Goal: Use online tool/utility: Utilize a website feature to perform a specific function

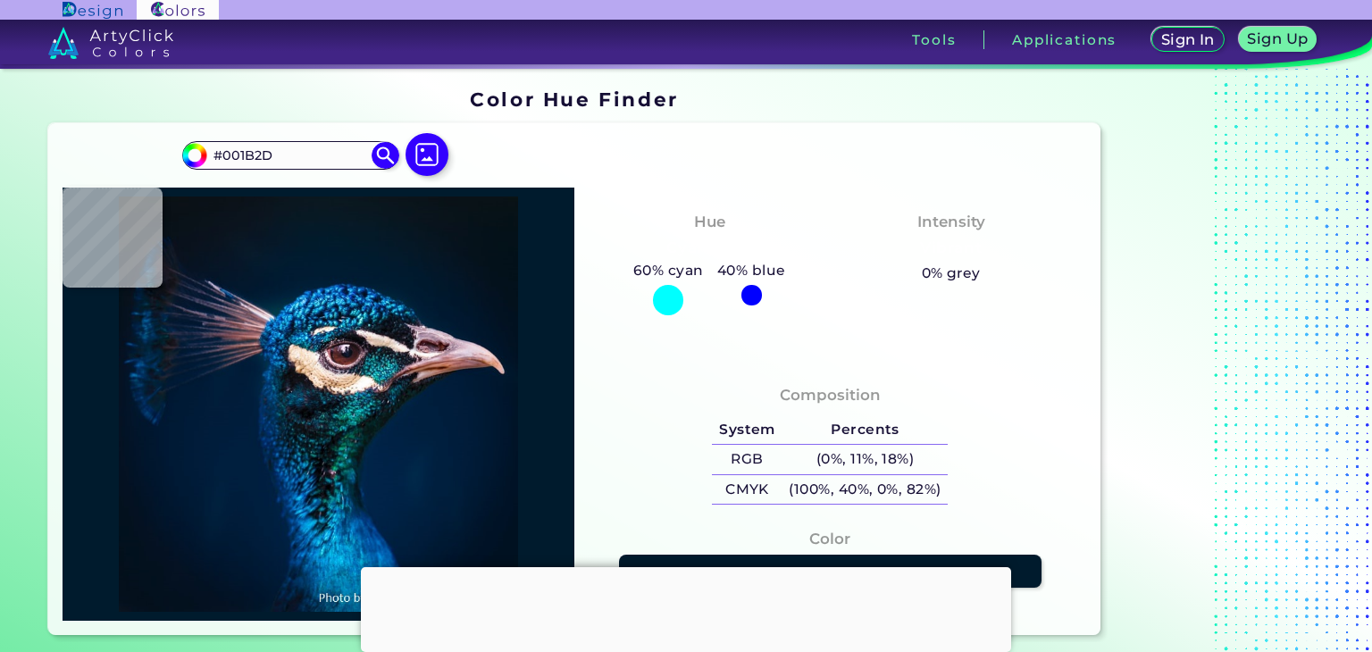
type input "#001b2e"
type input "#001B2E"
type input "#001a2e"
type input "#001A2E"
type input "#011a2e"
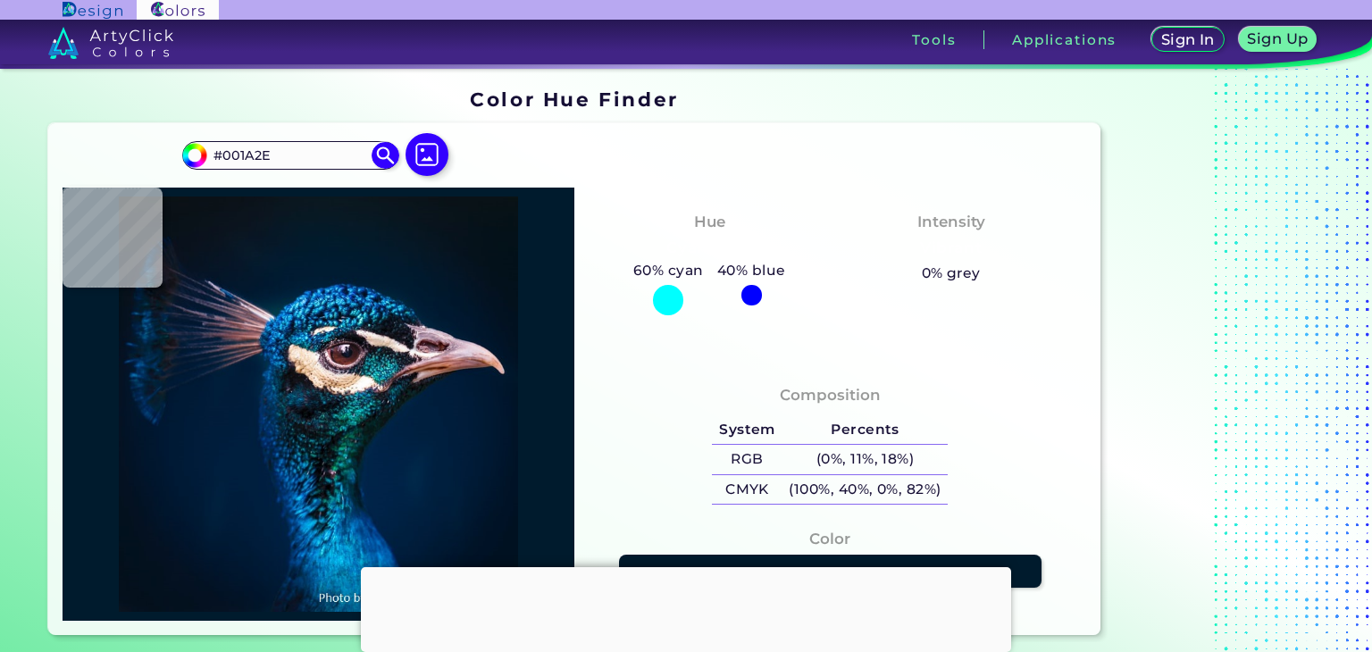
type input "#011A2E"
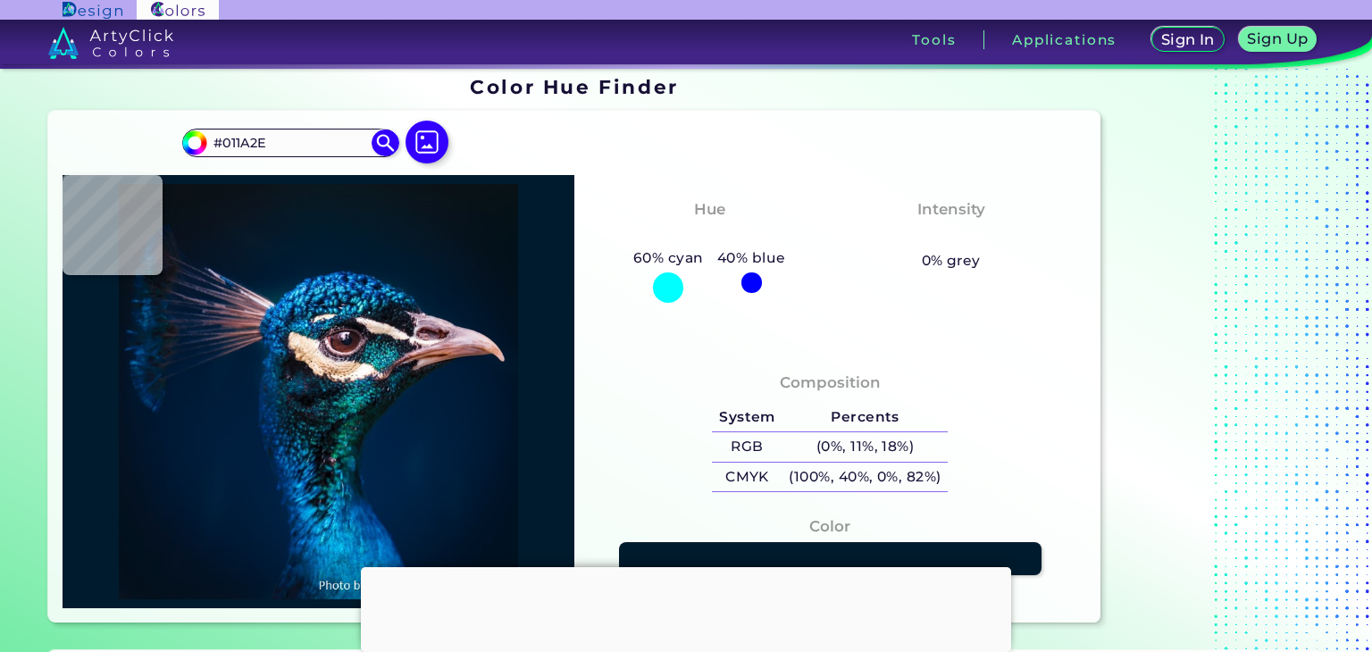
type input "#011b2c"
type input "#011B2C"
type input "#001b2c"
type input "#001B2C"
type input "#001a2e"
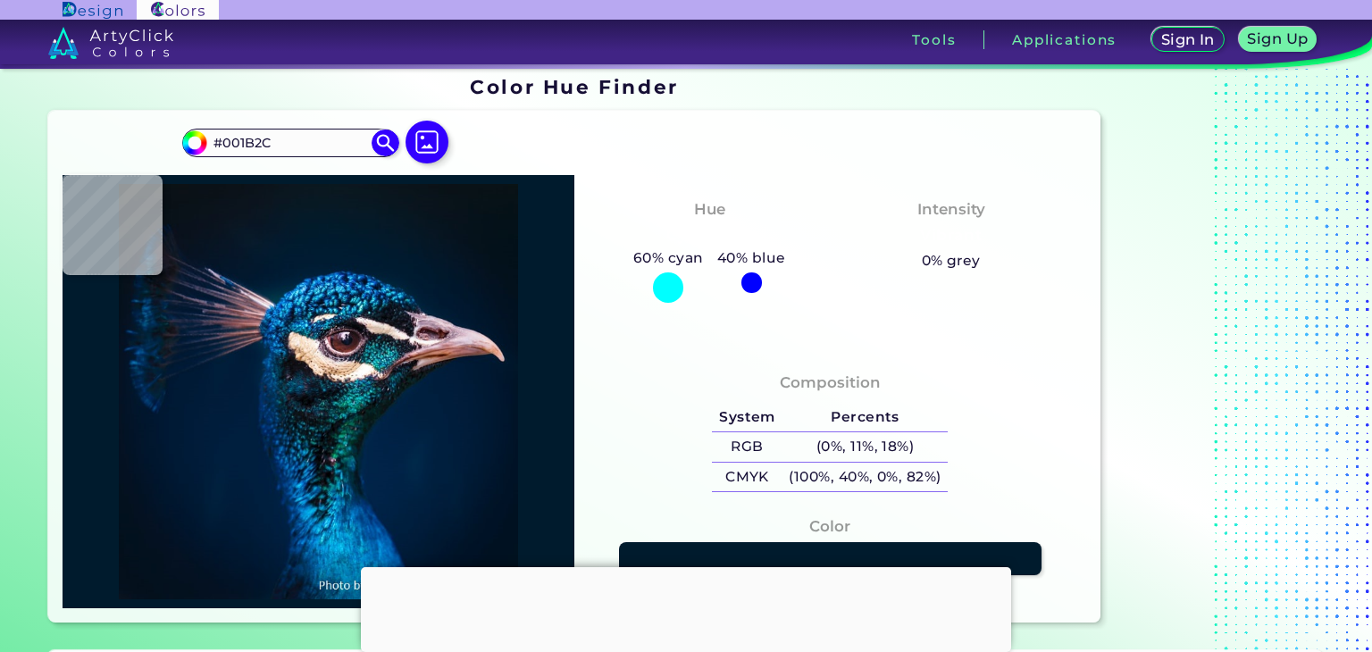
type input "#001A2E"
type input "#011a2e"
type input "#011A2E"
type input "#001b30"
type input "#001B30"
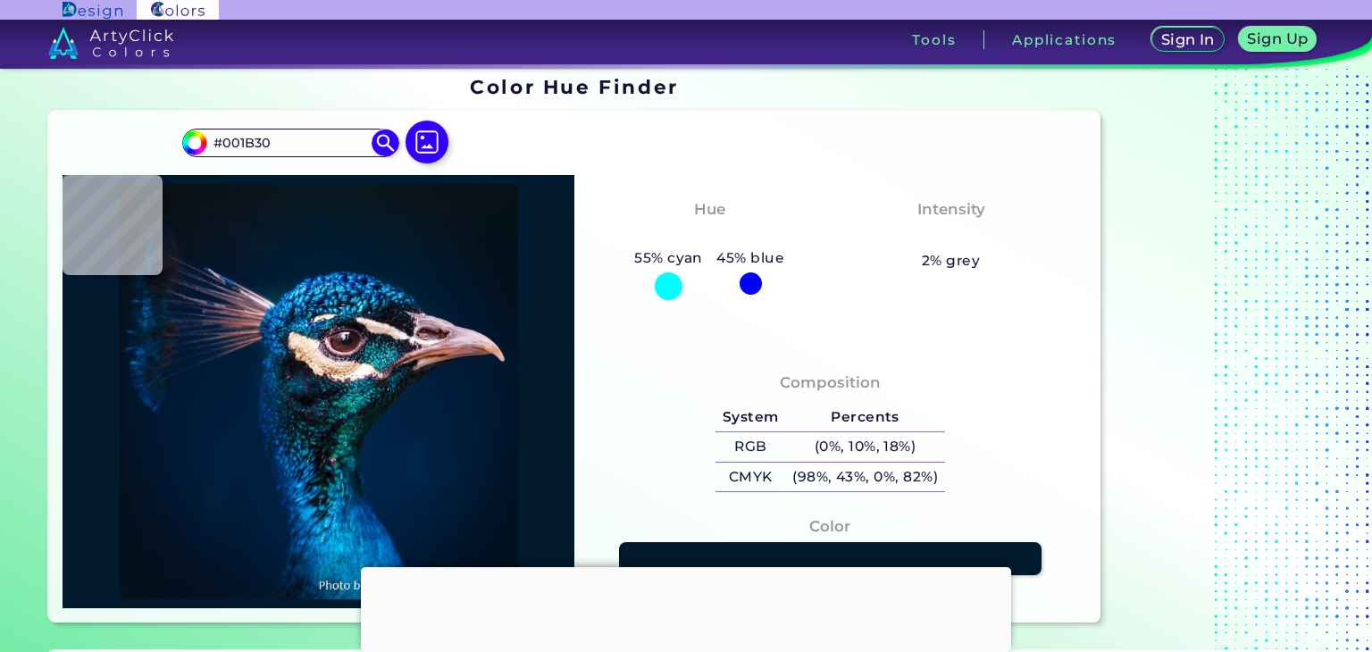
type input "#001c31"
type input "#001C31"
type input "#011b32"
type input "#011B32"
type input "#011c32"
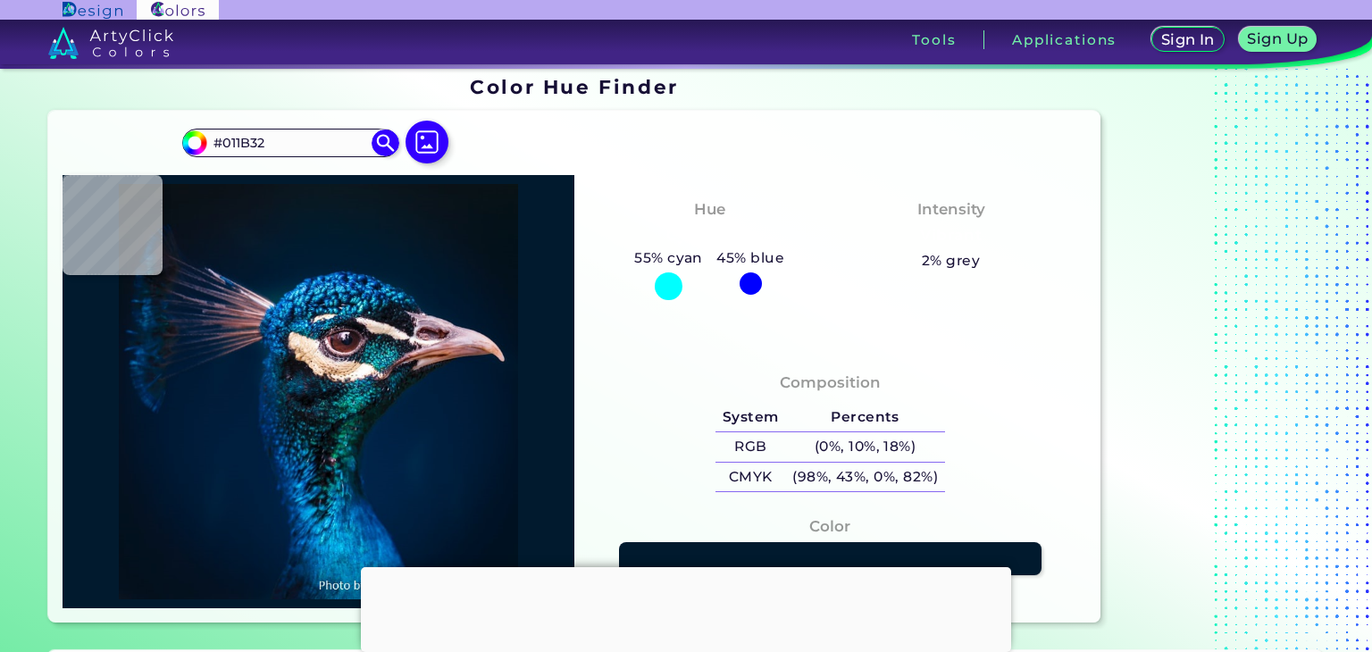
type input "#011C32"
type input "#001c34"
type input "#001C34"
type input "#001e36"
type input "#001E36"
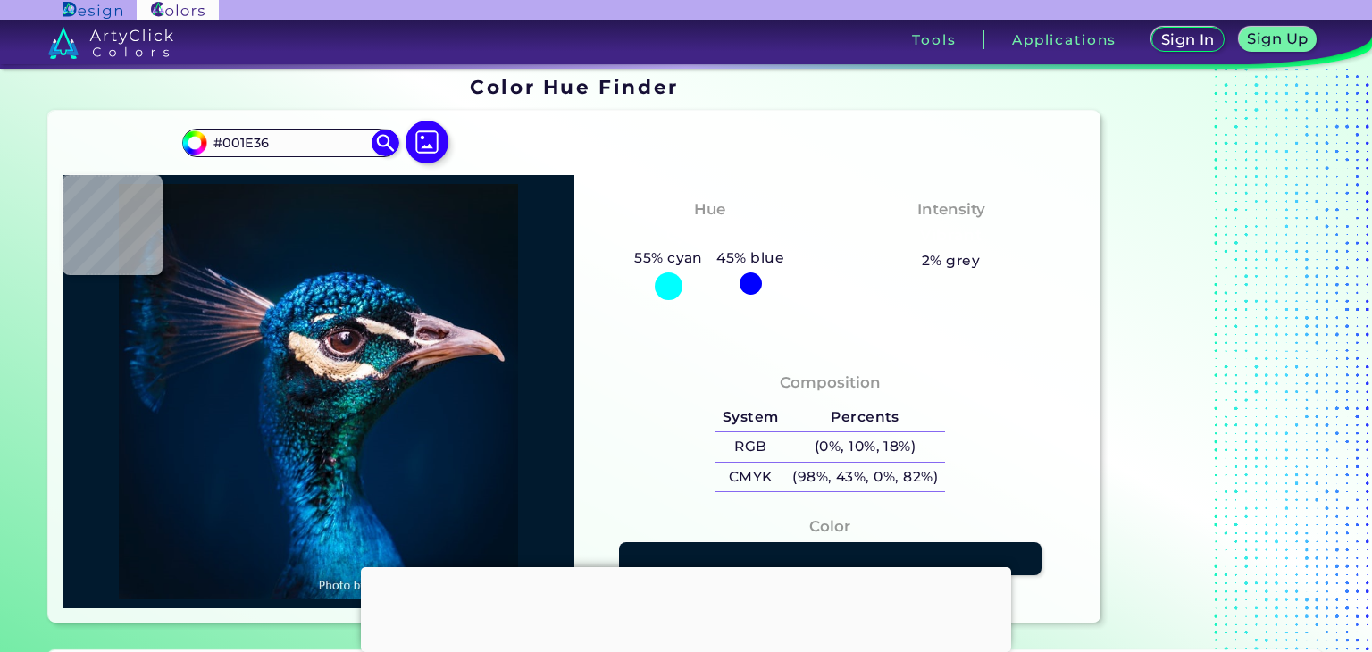
type input "#1c314d"
type input "#1C314D"
type input "#977b8e"
type input "#977B8E"
type input "#501a1f"
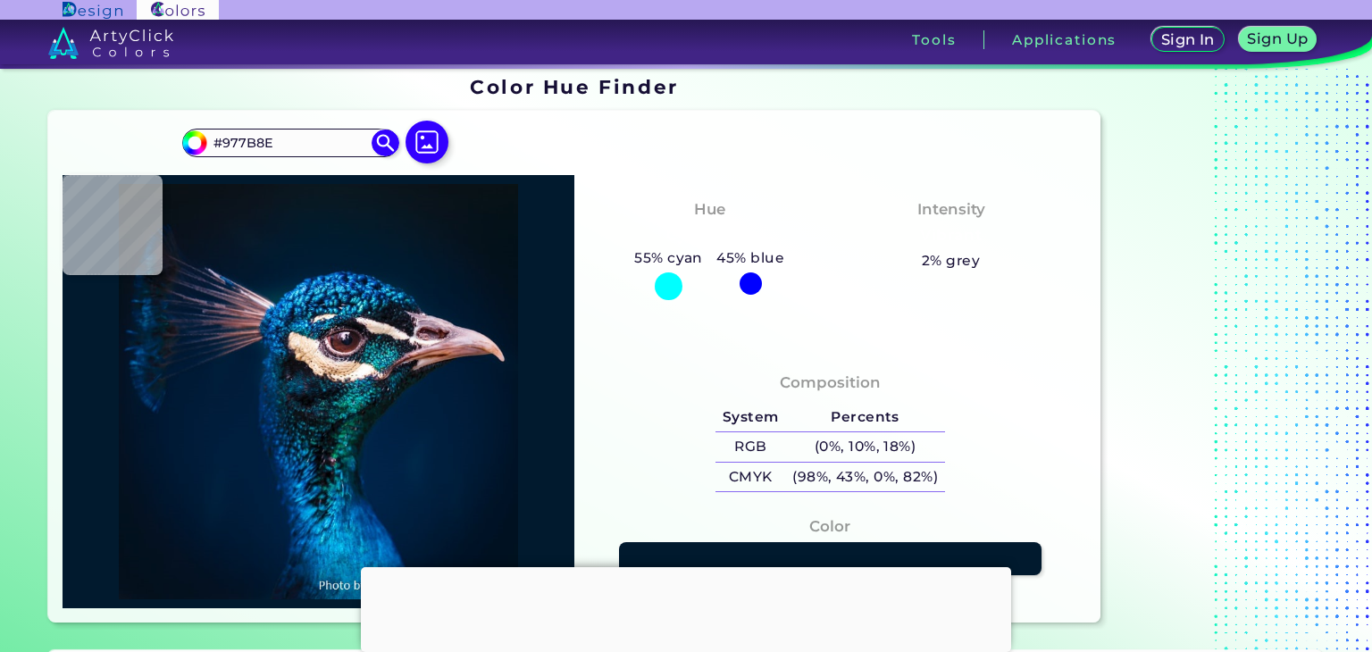
type input "#501A1F"
type input "#ad7d88"
type input "#AD7D88"
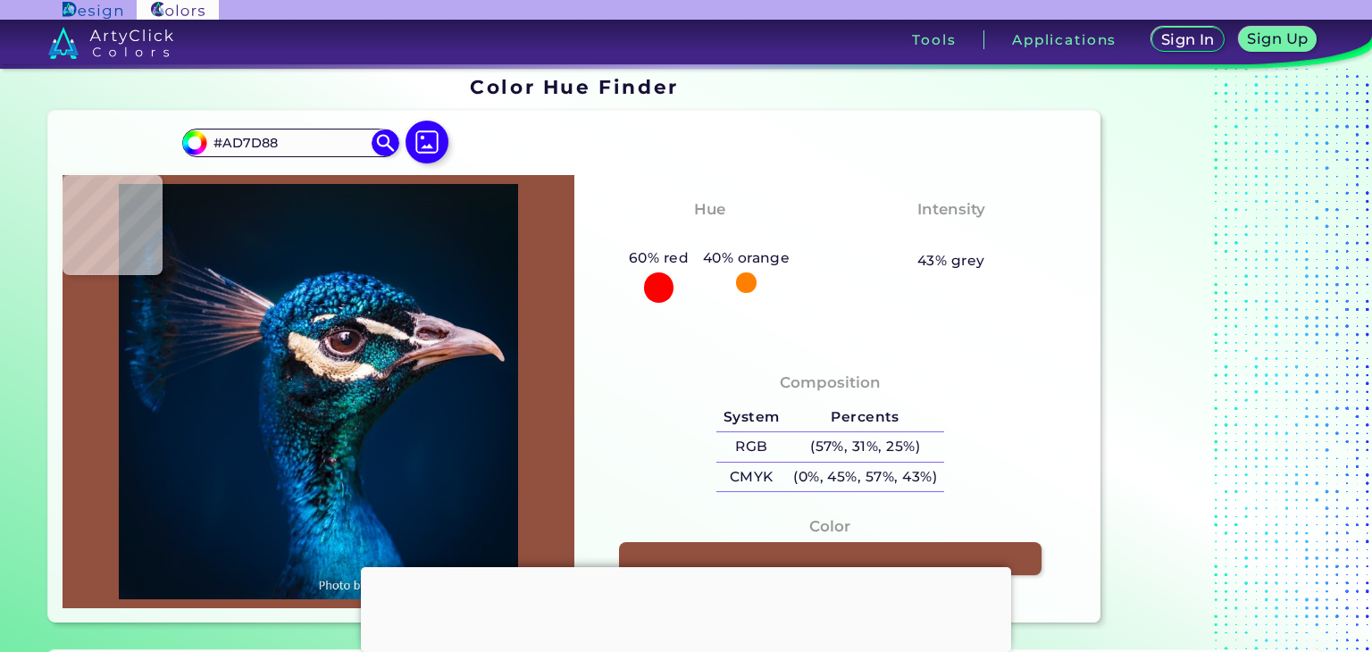
type input "#92503f"
type input "#92503F"
type input "#c3a9ad"
type input "#C3A9AD"
type input "#121115"
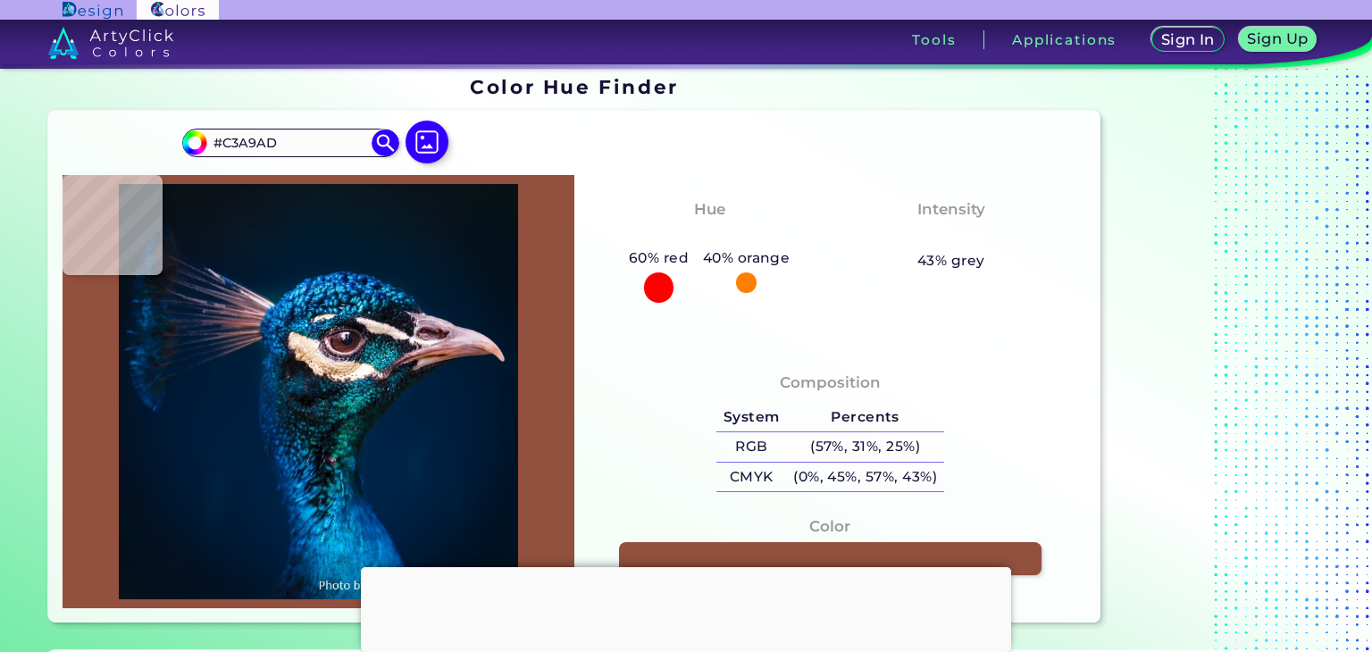
type input "#121115"
type input "#011f3e"
type input "#011F3E"
type input "#00203f"
type input "#00203F"
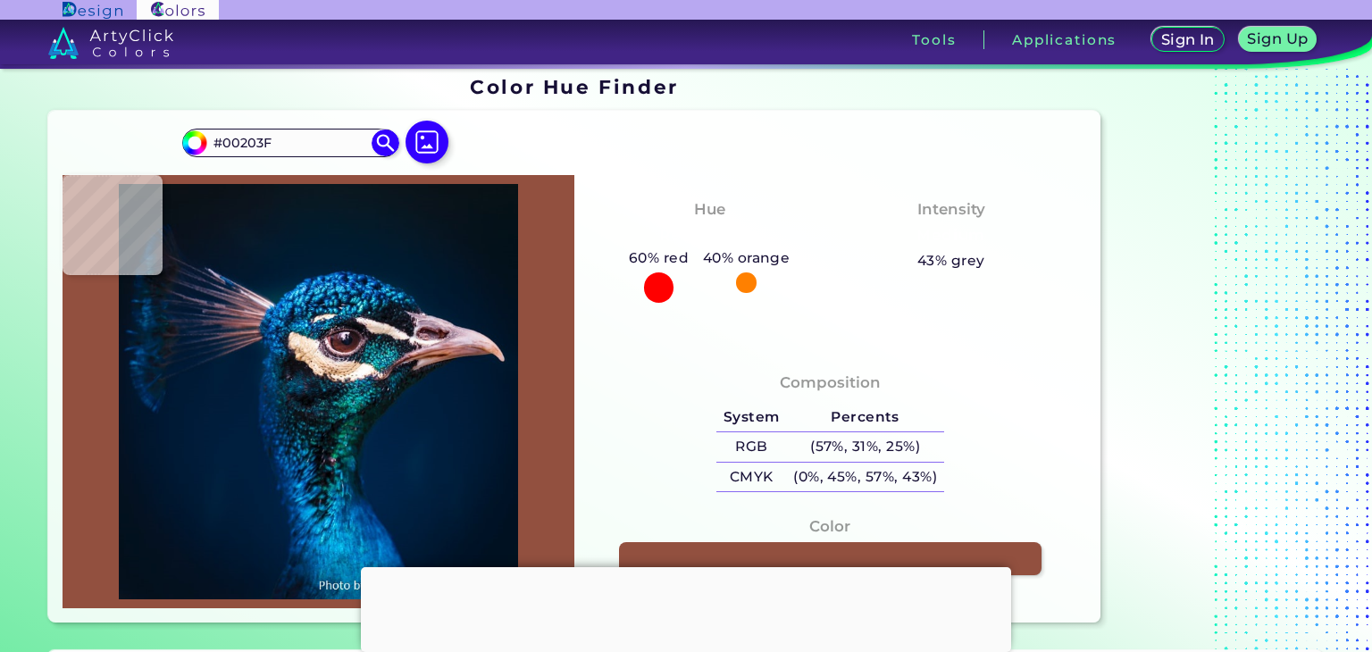
type input "#002041"
type input "#002144"
type input "#002146"
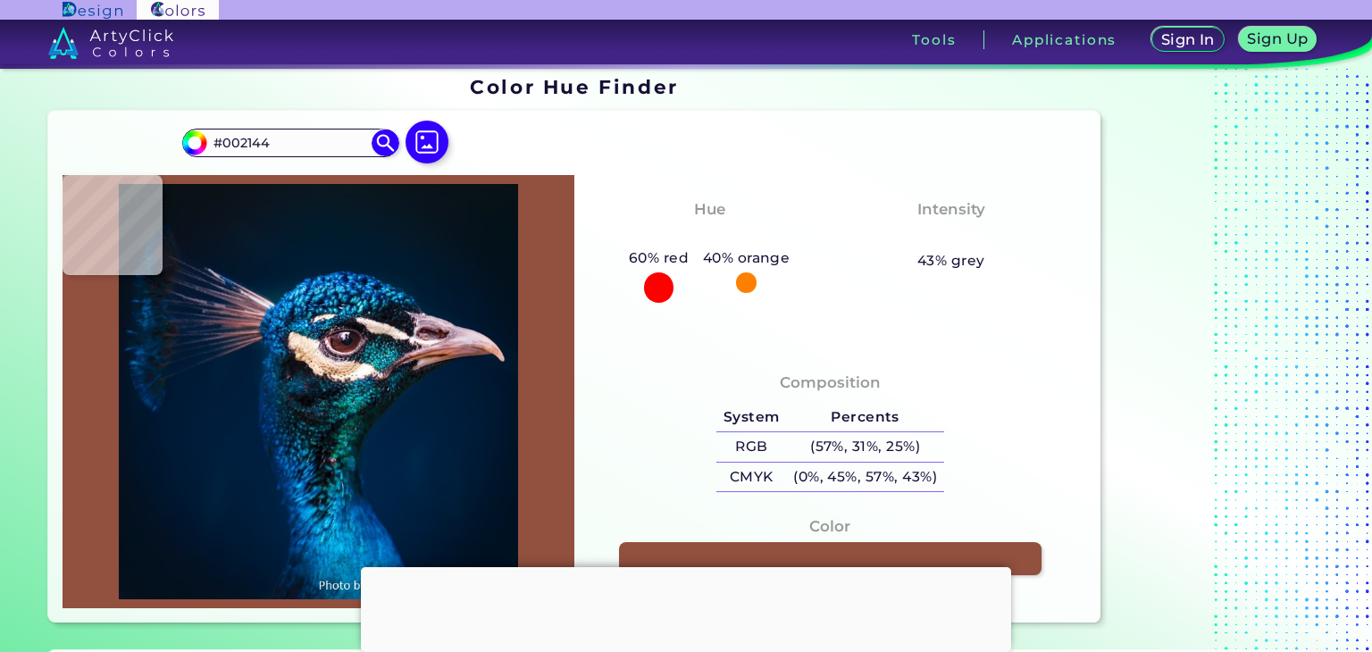
type input "#002146"
type input "#002246"
type input "#012348"
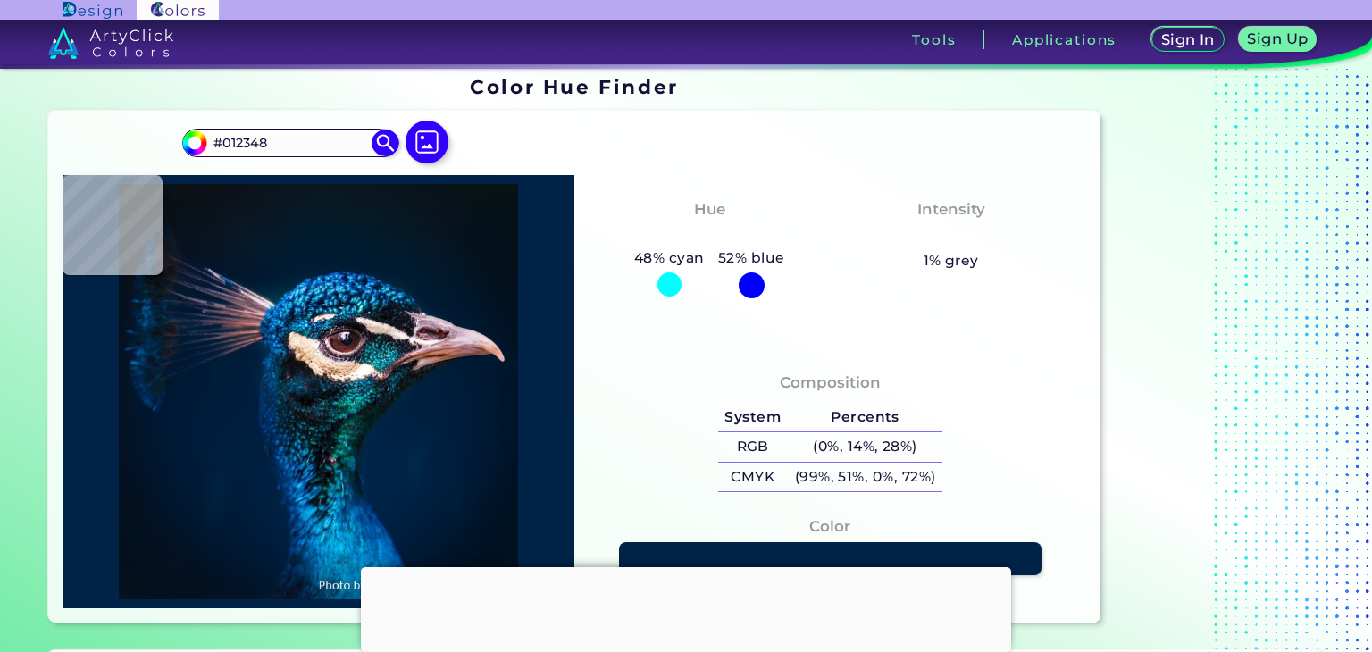
type input "#002144"
type input "#01203f"
type input "#01203F"
type input "#001d3b"
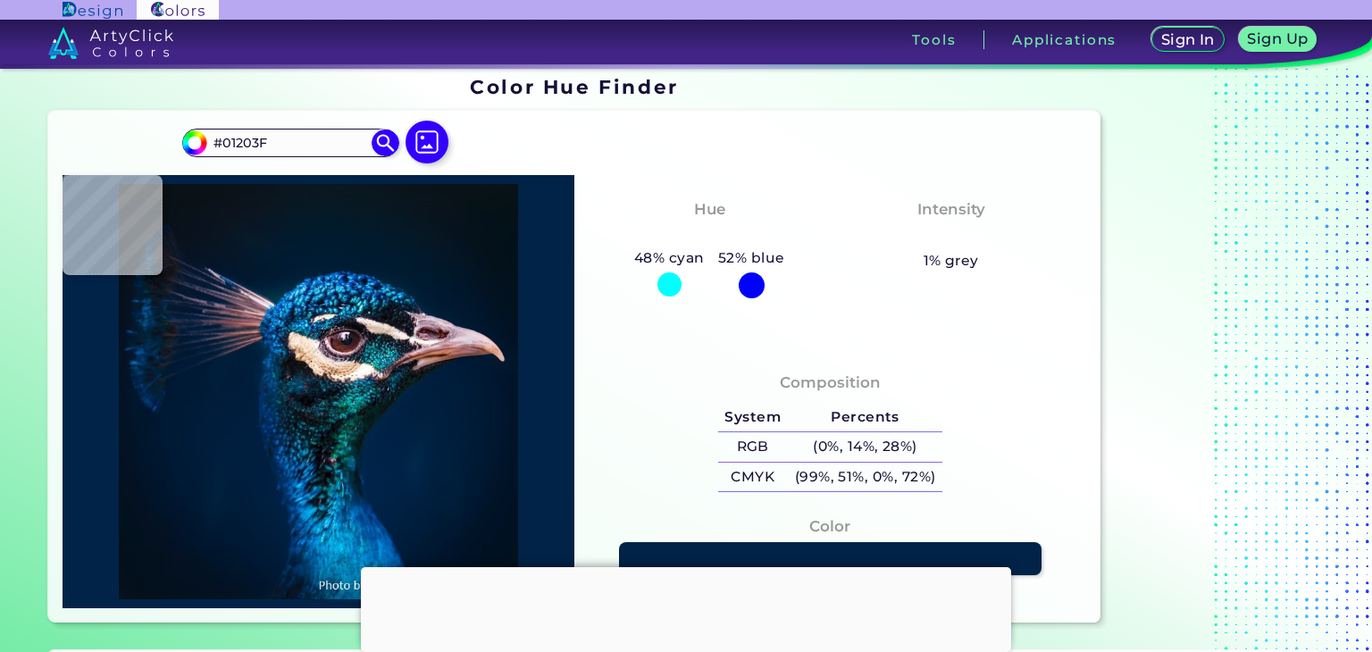
type input "#001D3B"
type input "#001b38"
type input "#001B38"
type input "#01172e"
type input "#01172E"
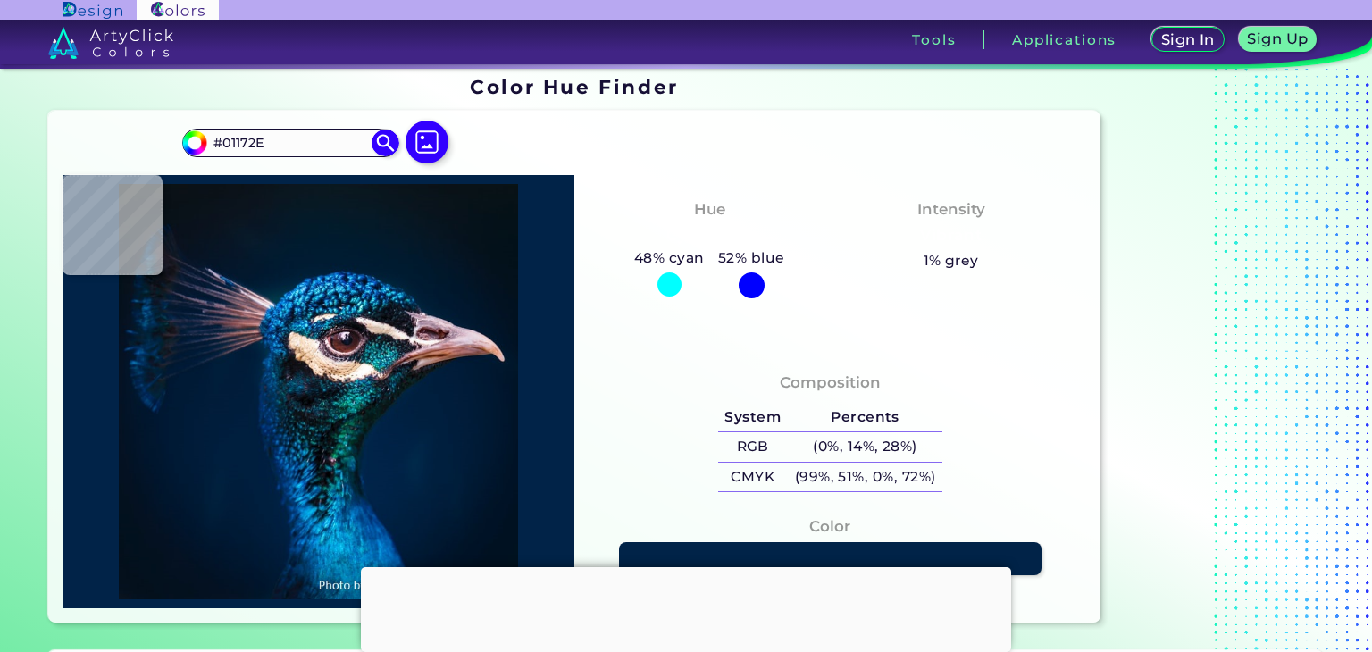
type input "#011327"
type input "#001121"
type input "#000000"
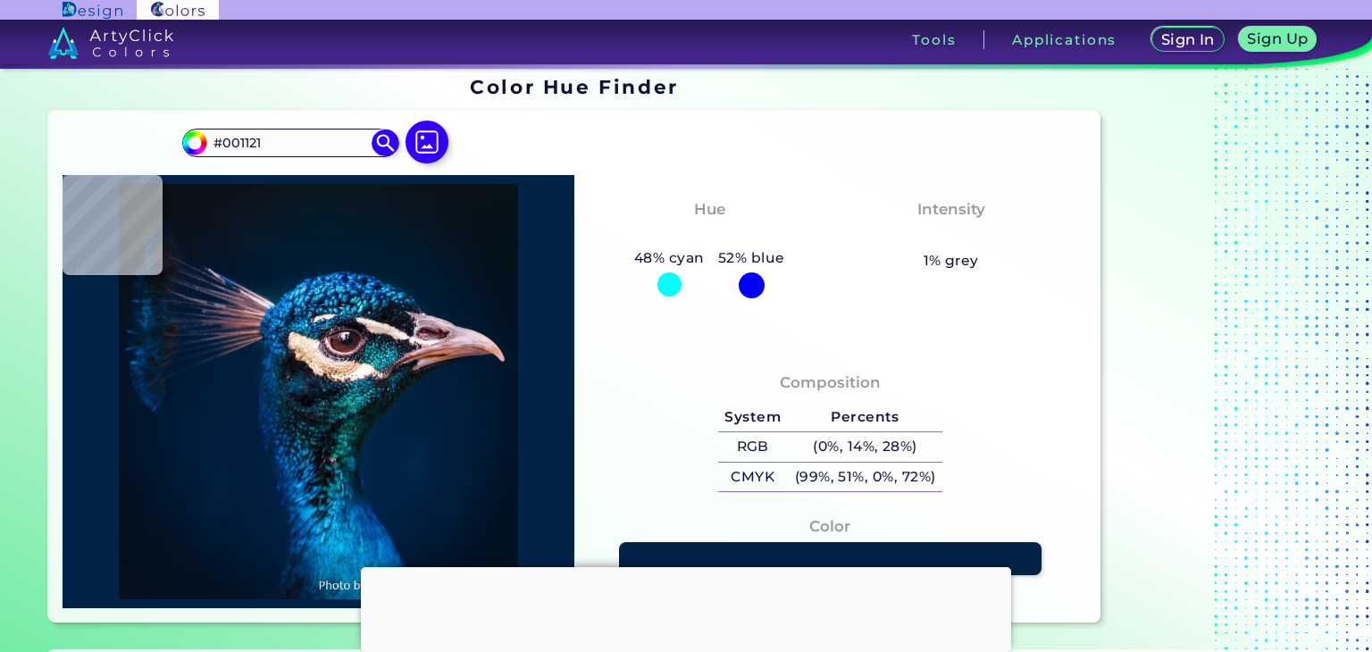
type input "#000000"
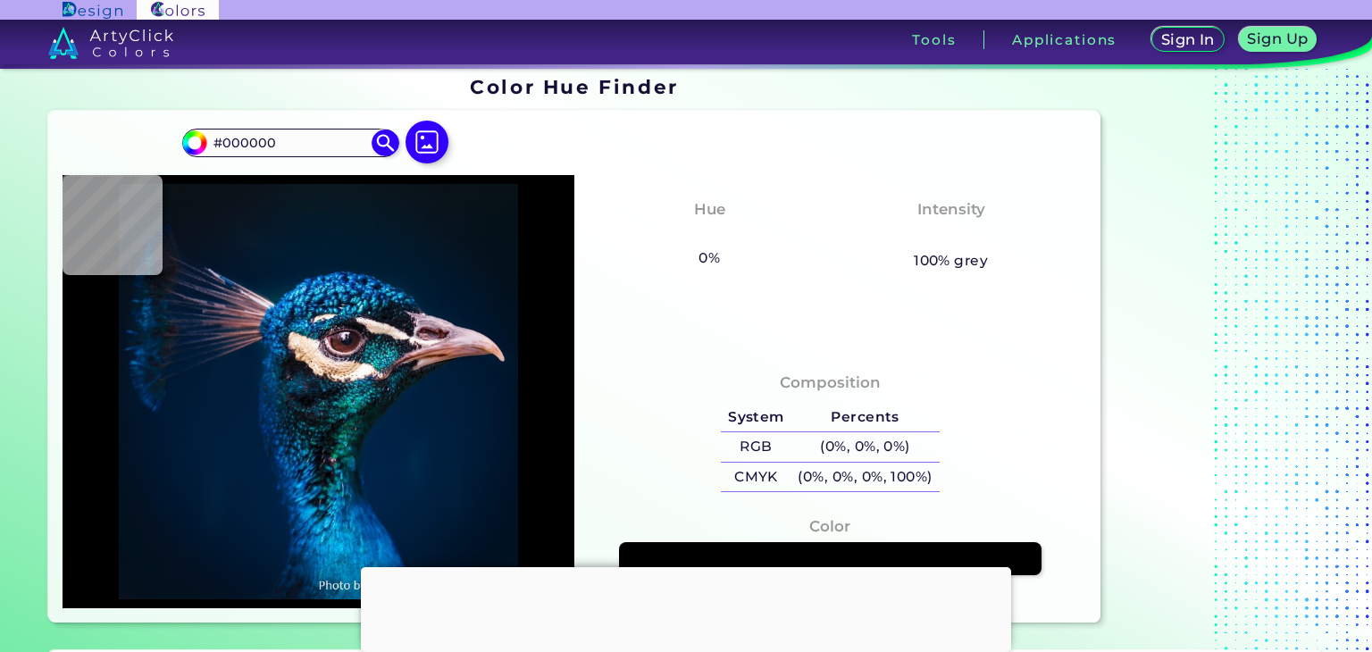
type input "#01172f"
type input "#01172F"
type input "#001a33"
type input "#001A33"
type input "#011c39"
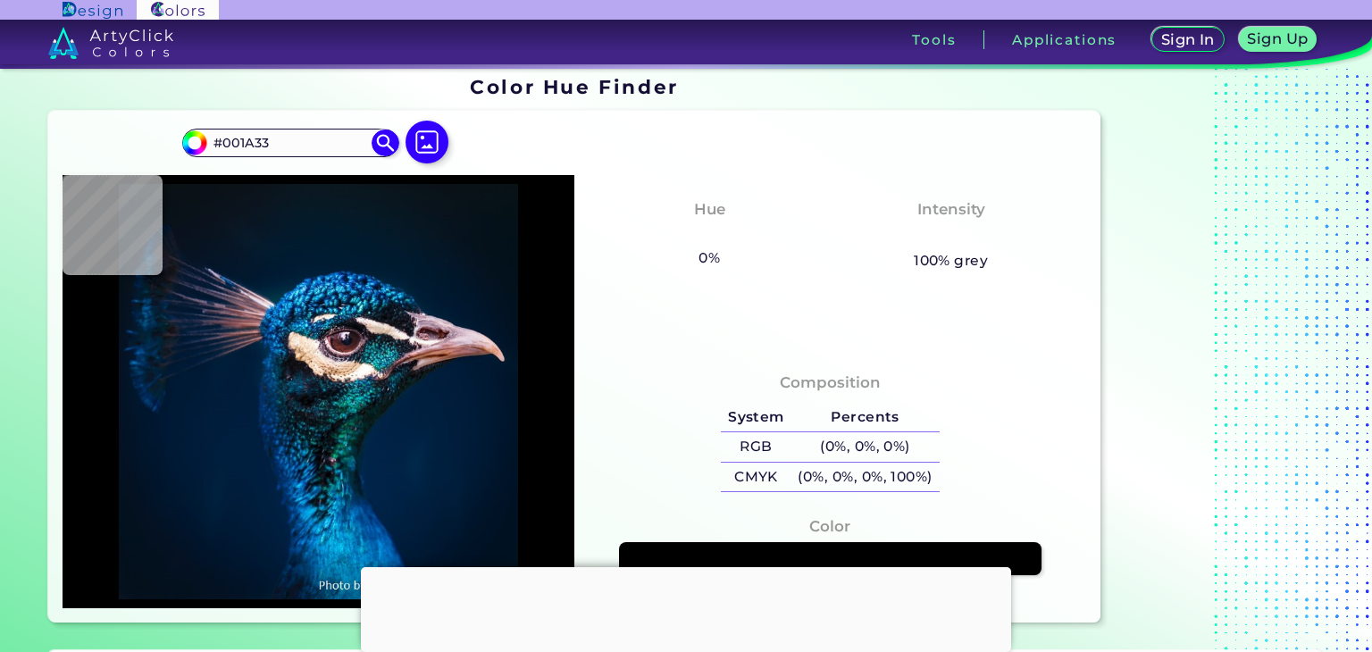
type input "#011C39"
type input "#001d3b"
type input "#001D3B"
type input "#001f3e"
type input "#001F3E"
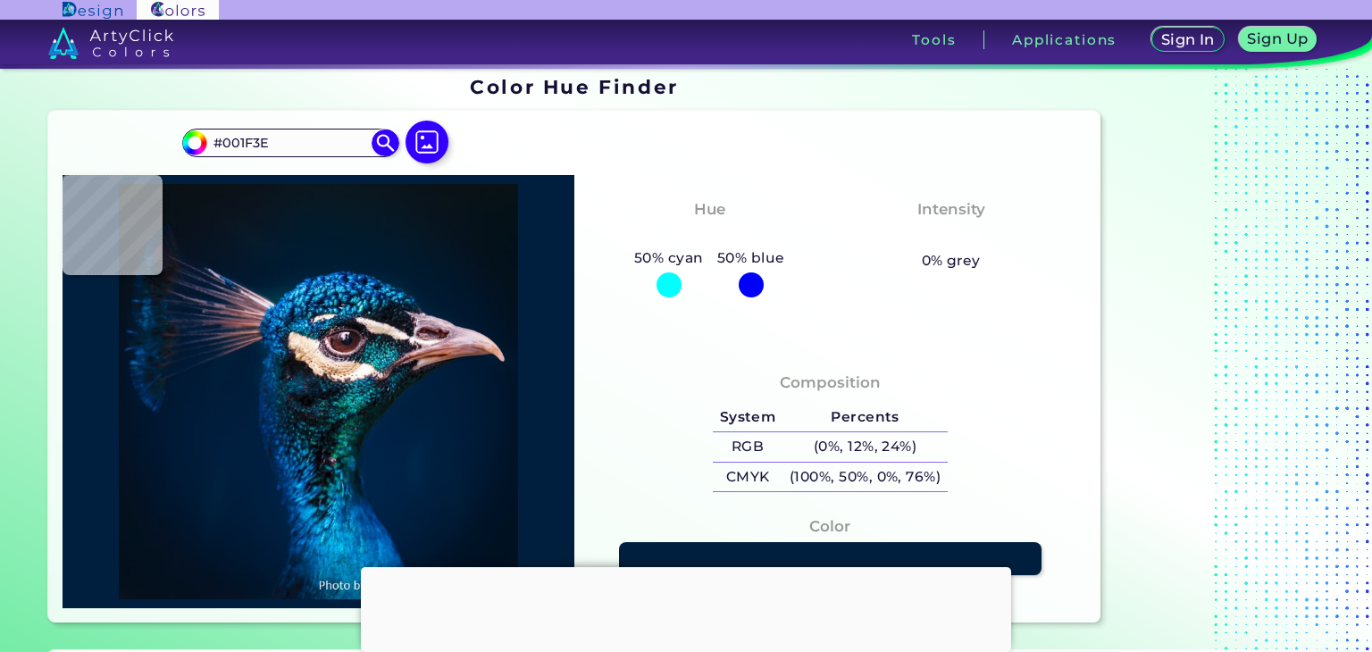
type input "#001d3b"
type input "#001D3B"
type input "#001932"
type input "#000000"
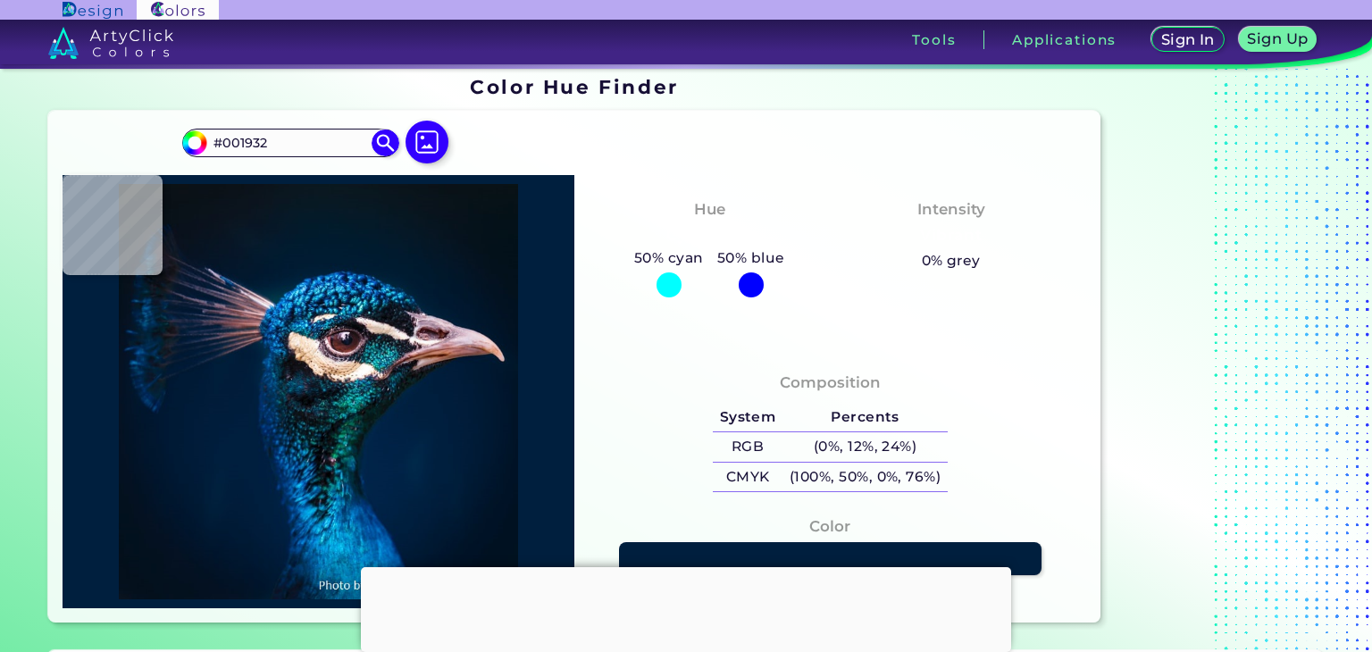
type input "#000000"
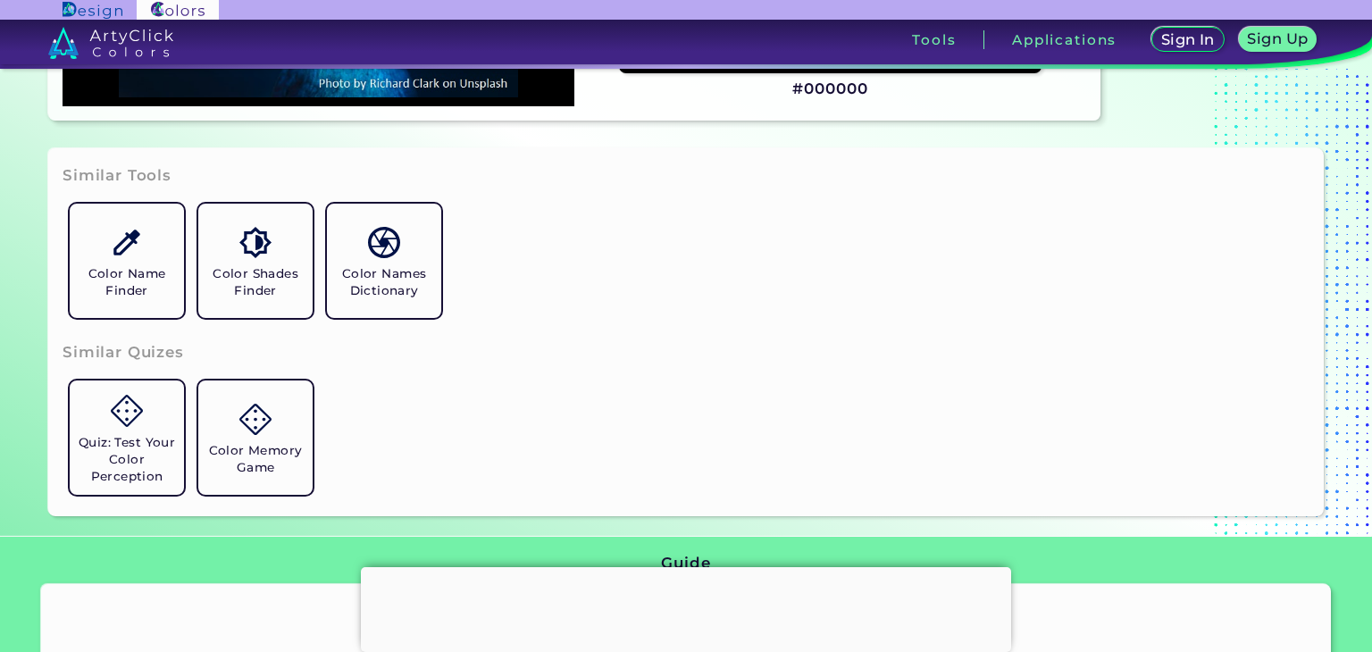
scroll to position [514, 0]
